Goal: Find specific page/section: Find specific page/section

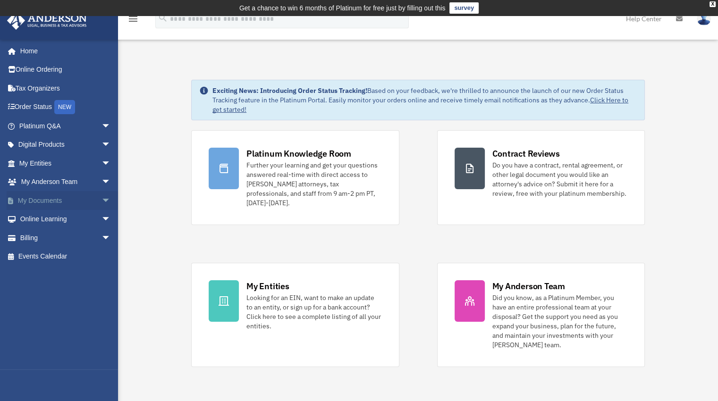
click at [51, 202] on link "My Documents arrow_drop_down" at bounding box center [66, 200] width 119 height 19
click at [61, 198] on link "My Documents arrow_drop_down" at bounding box center [66, 200] width 119 height 19
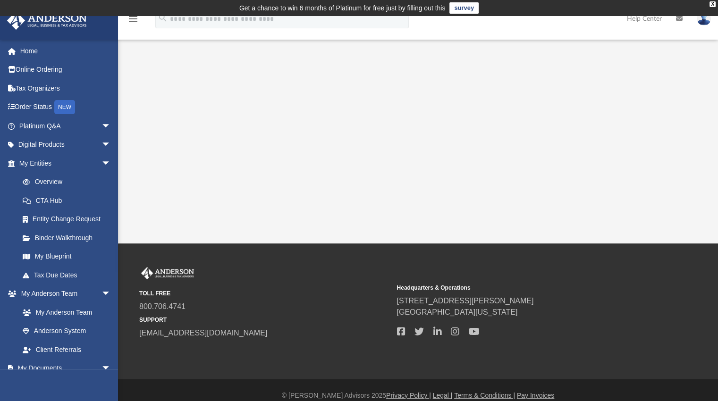
click at [459, 10] on link "survey" at bounding box center [464, 7] width 29 height 11
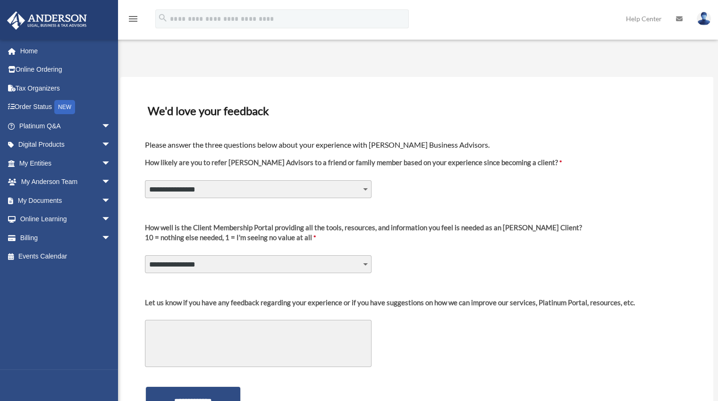
click at [368, 187] on select "**********" at bounding box center [258, 189] width 227 height 18
click at [402, 186] on div "**********" at bounding box center [417, 181] width 546 height 58
click at [58, 197] on link "My Documents arrow_drop_down" at bounding box center [66, 200] width 119 height 19
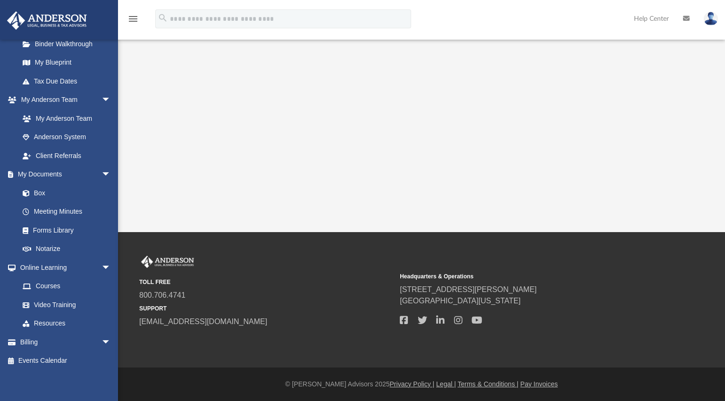
scroll to position [196, 0]
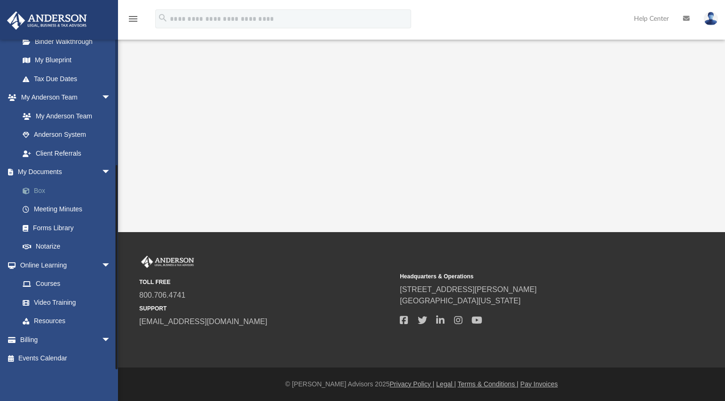
click at [42, 186] on link "Box" at bounding box center [69, 190] width 112 height 19
click at [28, 191] on span at bounding box center [31, 191] width 6 height 7
click at [102, 172] on span "arrow_drop_down" at bounding box center [111, 172] width 19 height 19
click at [87, 190] on link "My Anderson Team" at bounding box center [69, 190] width 112 height 19
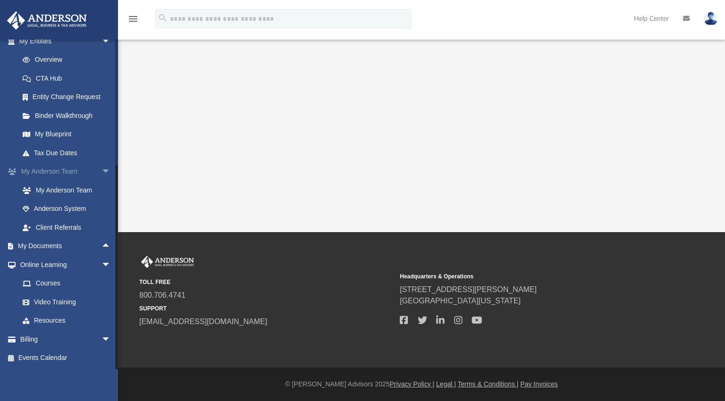
click at [102, 170] on span "arrow_drop_down" at bounding box center [111, 171] width 19 height 19
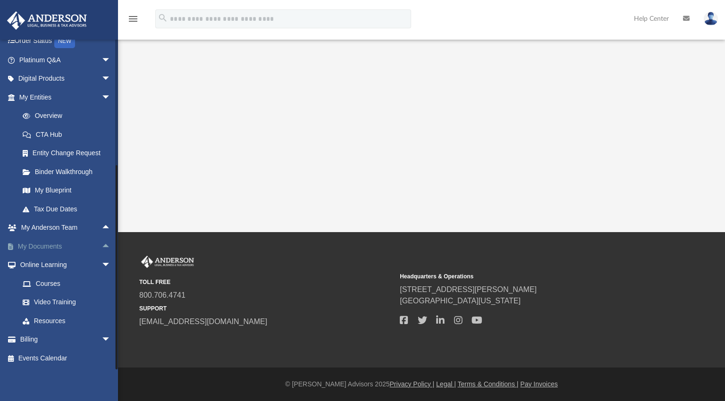
click at [62, 244] on link "My Documents arrow_drop_up" at bounding box center [66, 246] width 119 height 19
click at [50, 231] on link "My Anderson Team arrow_drop_up" at bounding box center [66, 228] width 119 height 19
click at [102, 226] on span "arrow_drop_up" at bounding box center [111, 228] width 19 height 19
click at [89, 245] on link "My Anderson Team" at bounding box center [69, 246] width 112 height 19
drag, startPoint x: 89, startPoint y: 245, endPoint x: 76, endPoint y: 246, distance: 12.8
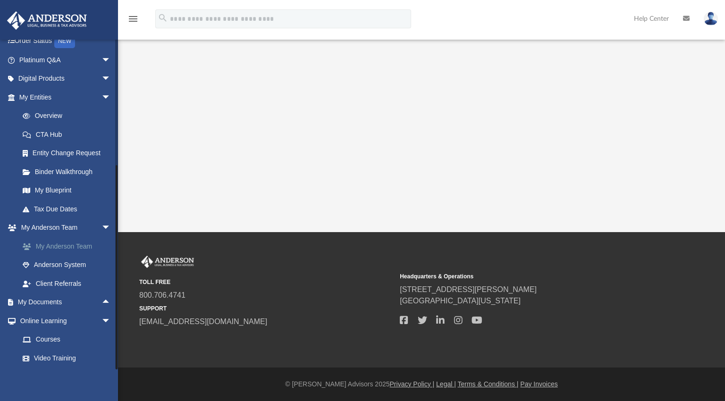
click at [76, 246] on link "My Anderson Team" at bounding box center [69, 246] width 112 height 19
click at [74, 246] on link "My Anderson Team" at bounding box center [69, 246] width 112 height 19
click at [62, 302] on link "My Documents arrow_drop_up" at bounding box center [66, 302] width 119 height 19
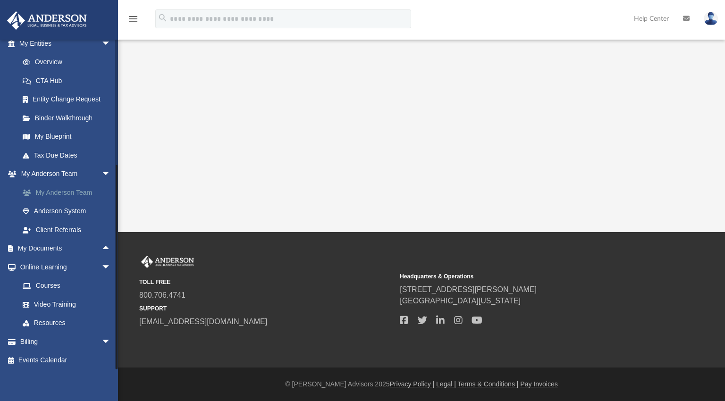
scroll to position [122, 0]
click at [60, 189] on link "My Anderson Team" at bounding box center [69, 190] width 112 height 19
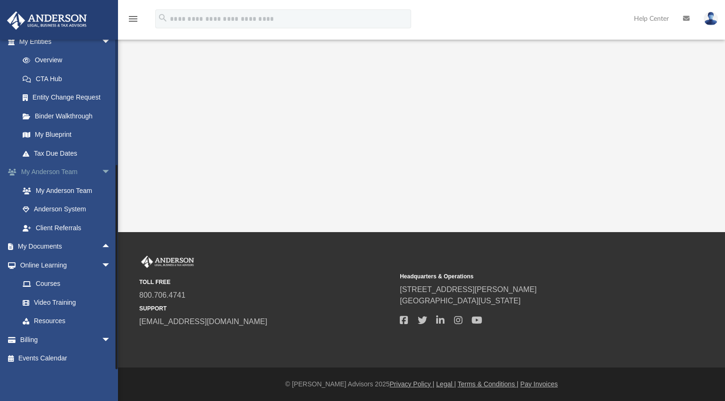
click at [59, 174] on link "My Anderson Team arrow_drop_down" at bounding box center [66, 172] width 119 height 19
click at [64, 192] on link "My Anderson Team" at bounding box center [69, 190] width 112 height 19
click at [102, 245] on span "arrow_drop_up" at bounding box center [111, 247] width 19 height 19
click at [40, 266] on link "Box" at bounding box center [69, 265] width 112 height 19
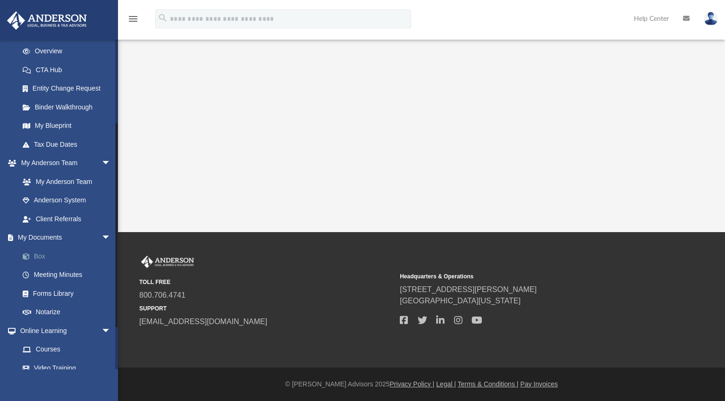
scroll to position [131, 0]
click at [38, 254] on link "Box" at bounding box center [69, 255] width 112 height 19
click at [205, 145] on div "App stephen@nextlevelfarm.com Sign Out stephen@nextlevelfarm.com Home Online Or…" at bounding box center [362, 116] width 725 height 232
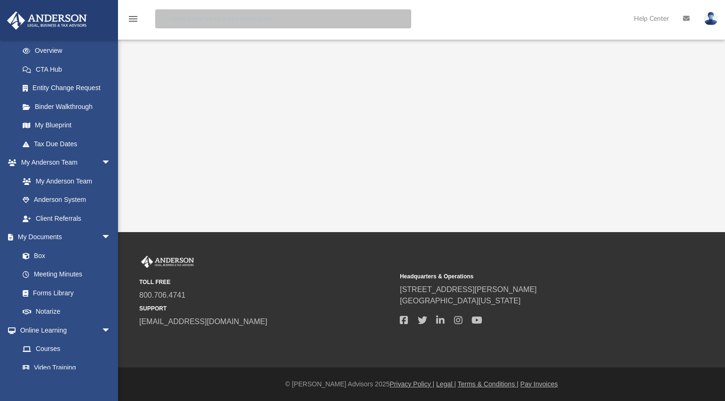
click at [236, 21] on input "search" at bounding box center [283, 18] width 256 height 19
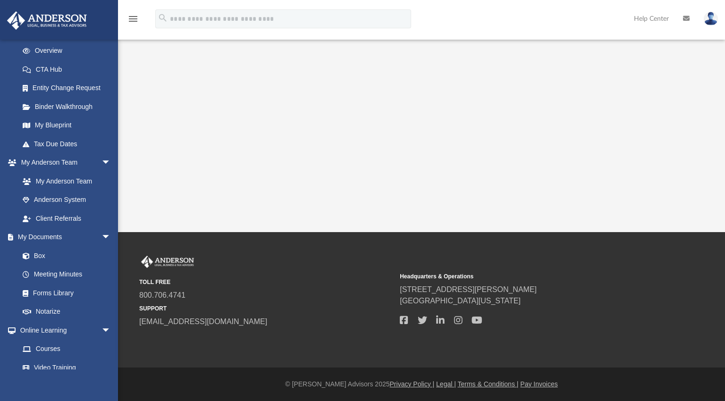
click at [713, 20] on img at bounding box center [711, 19] width 14 height 14
click at [645, 18] on link "Help Center" at bounding box center [651, 18] width 49 height 37
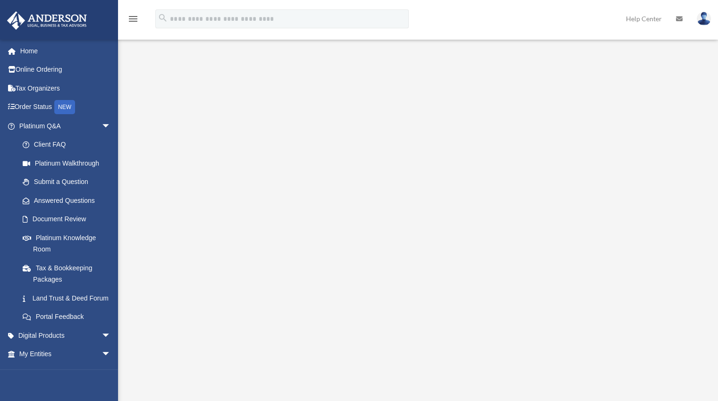
click at [134, 21] on icon "menu" at bounding box center [132, 18] width 11 height 11
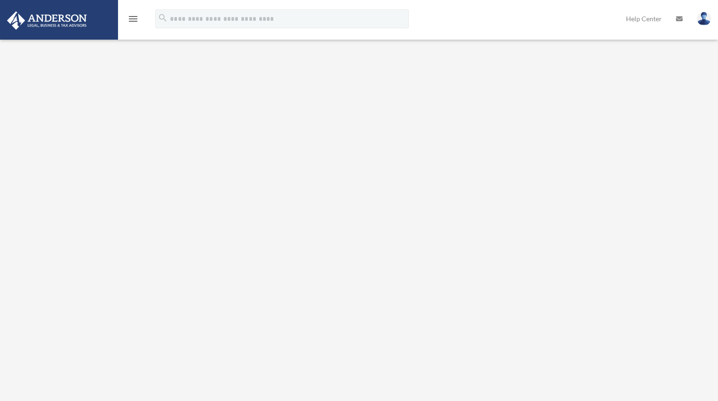
click at [68, 21] on img at bounding box center [46, 20] width 85 height 18
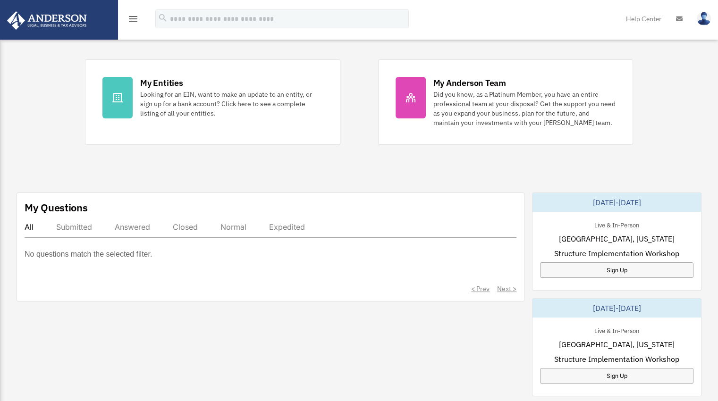
scroll to position [160, 0]
click at [77, 225] on div "Submitted" at bounding box center [74, 226] width 36 height 9
click at [26, 226] on div "All" at bounding box center [29, 226] width 9 height 9
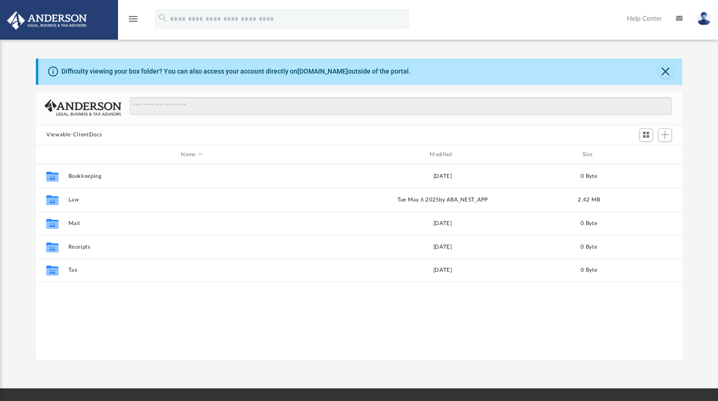
scroll to position [207, 639]
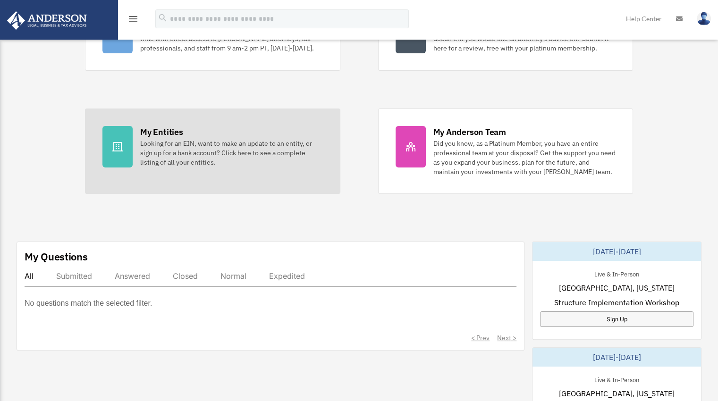
scroll to position [157, 0]
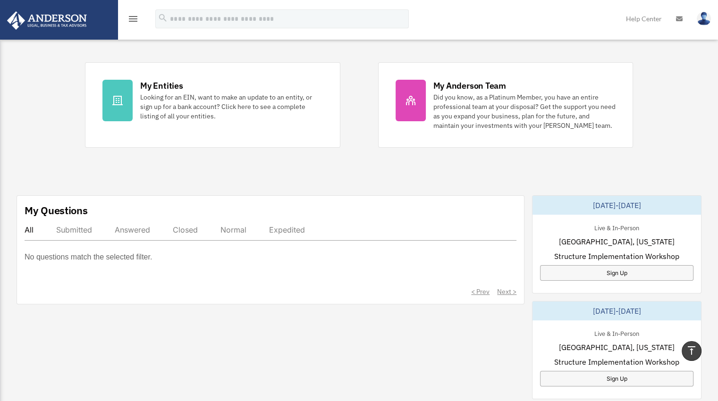
click at [83, 229] on div "Submitted" at bounding box center [74, 229] width 36 height 9
click at [63, 227] on div "Submitted" at bounding box center [74, 229] width 36 height 9
click at [86, 258] on p "No questions match the selected filter." at bounding box center [88, 257] width 127 height 13
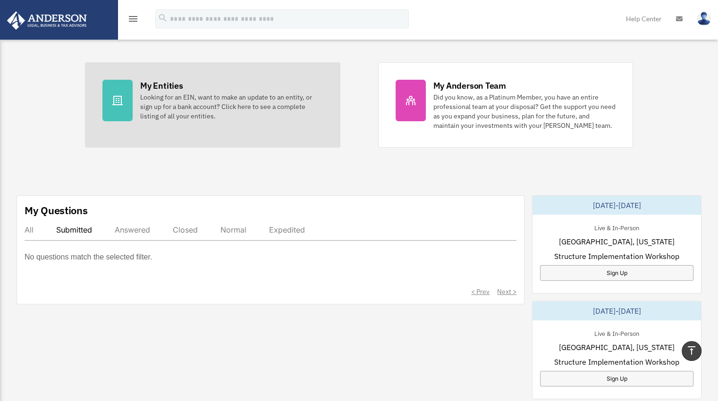
scroll to position [0, 0]
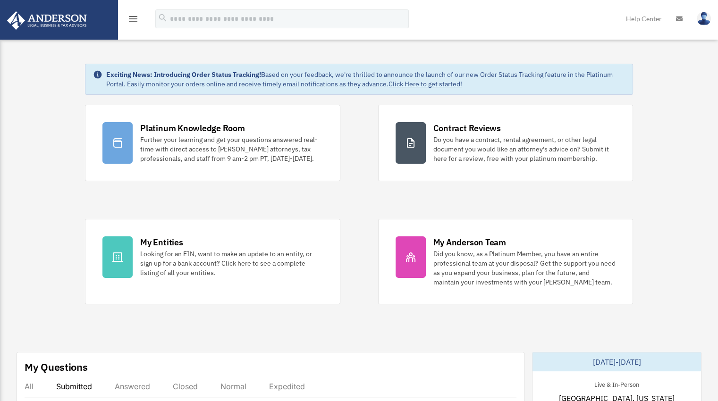
click at [83, 386] on div "Submitted" at bounding box center [74, 386] width 36 height 9
